Goal: Information Seeking & Learning: Learn about a topic

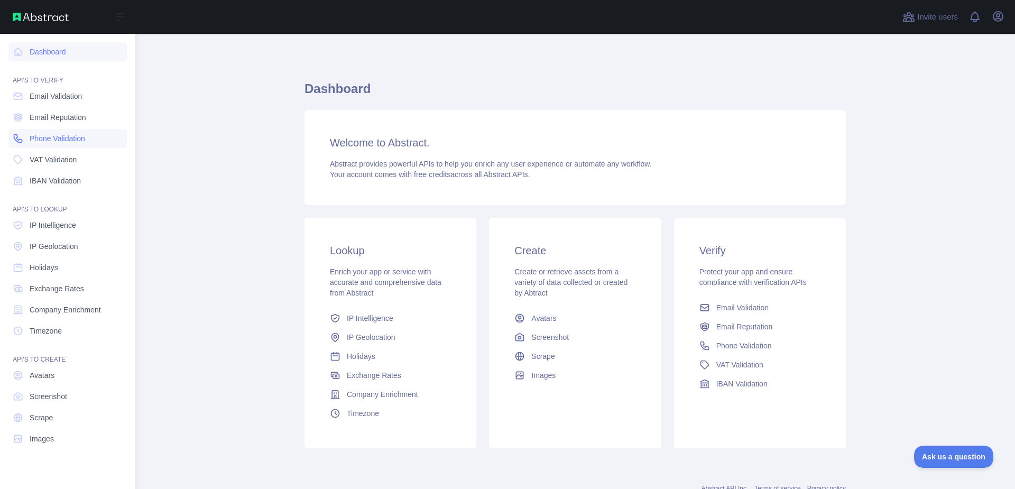
click at [51, 134] on span "Phone Validation" at bounding box center [58, 138] width 56 height 11
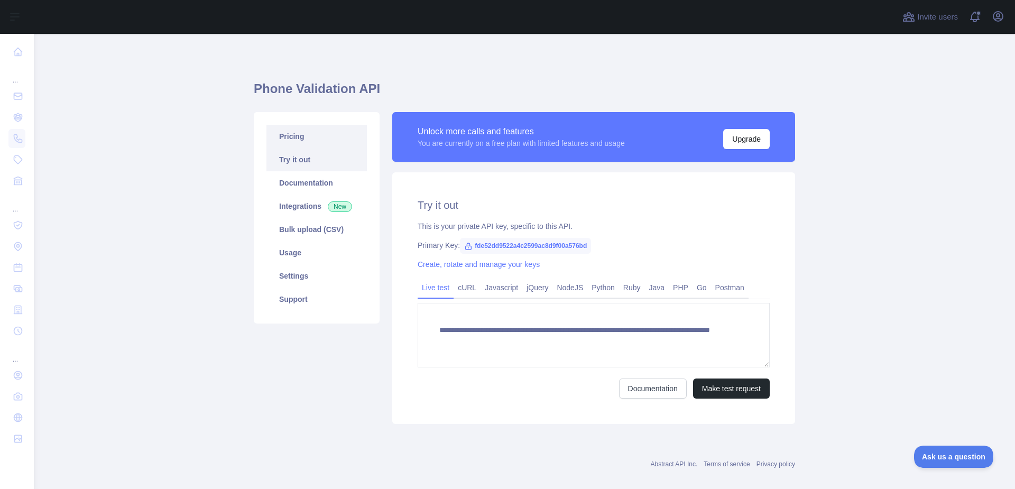
click at [275, 129] on link "Pricing" at bounding box center [316, 136] width 100 height 23
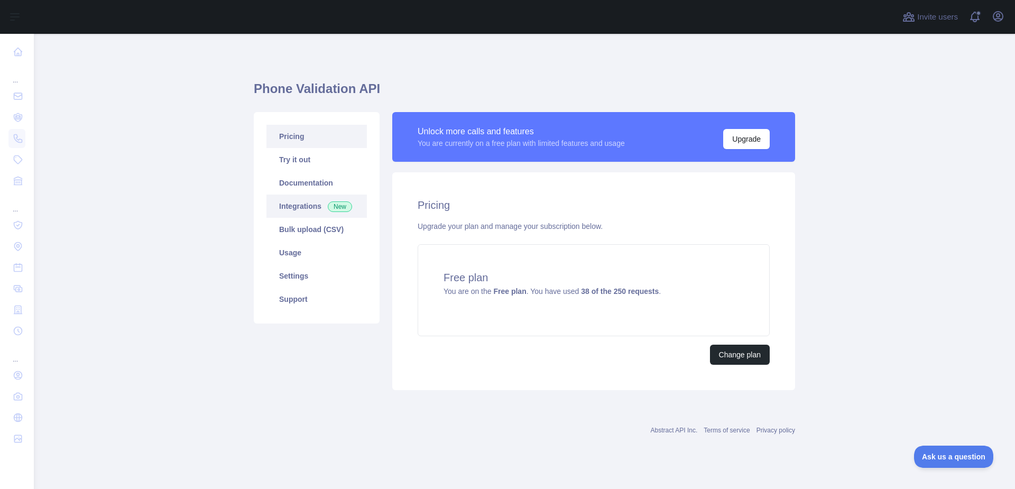
click at [292, 206] on link "Integrations New" at bounding box center [316, 206] width 100 height 23
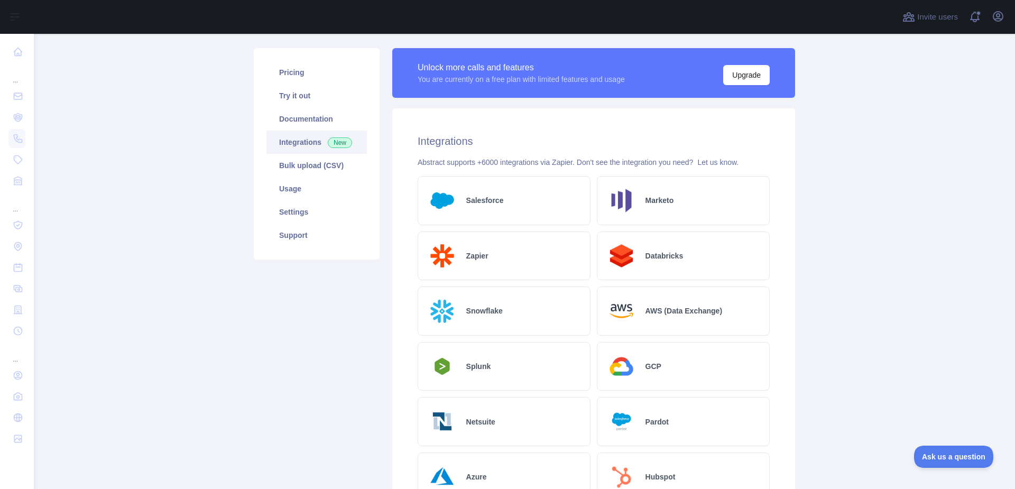
scroll to position [63, 0]
